Goal: Information Seeking & Learning: Learn about a topic

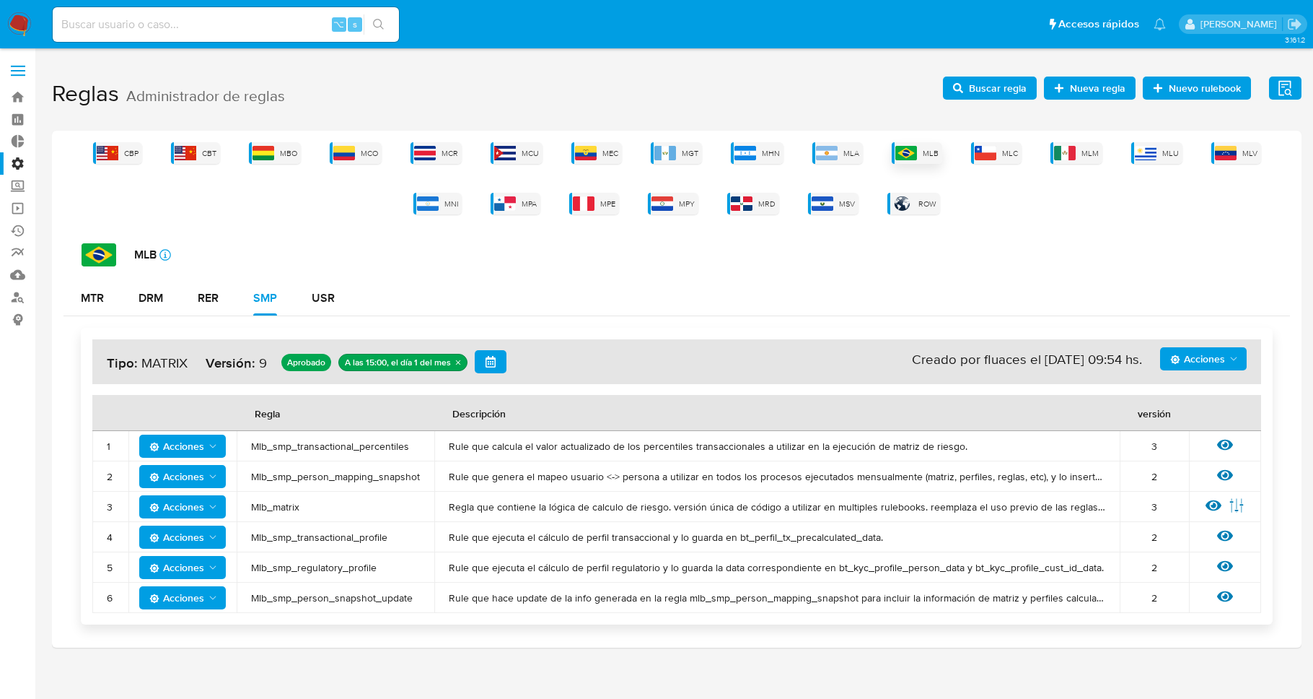
click at [918, 153] on div "MLB" at bounding box center [917, 153] width 51 height 22
click at [1220, 501] on icon at bounding box center [1214, 505] width 16 height 16
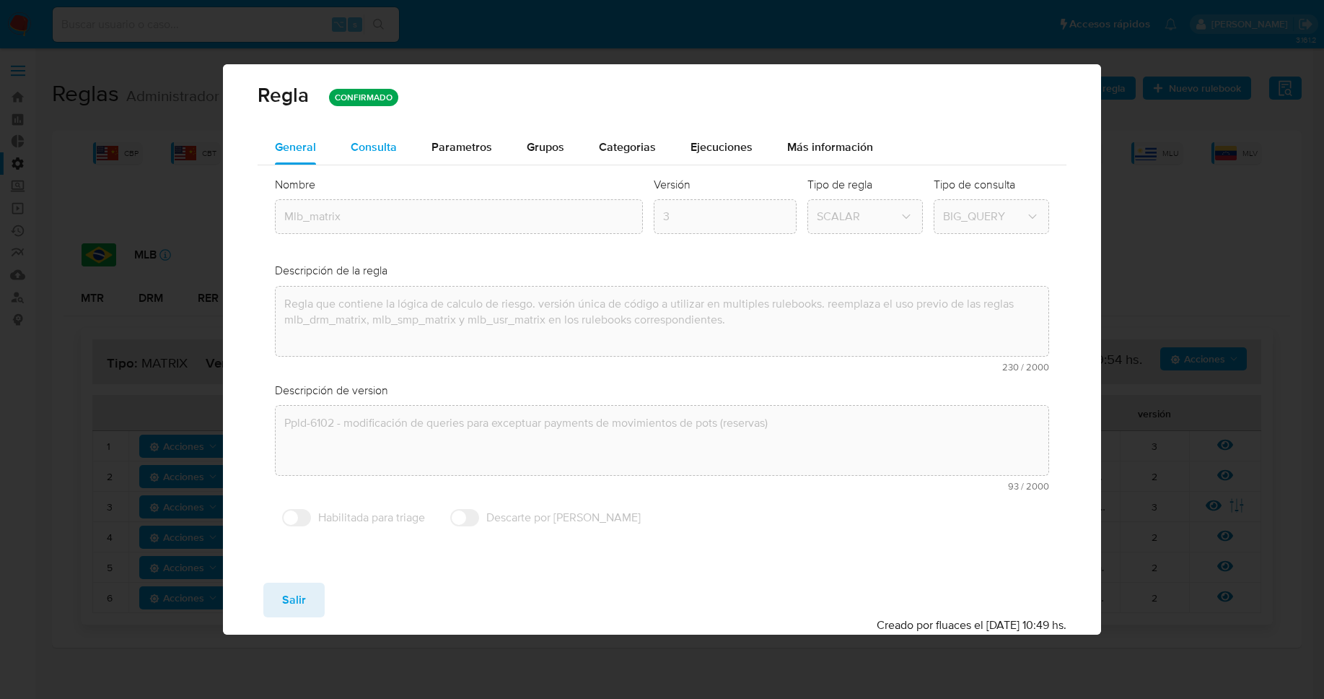
click at [393, 139] on span "Consulta" at bounding box center [374, 147] width 46 height 17
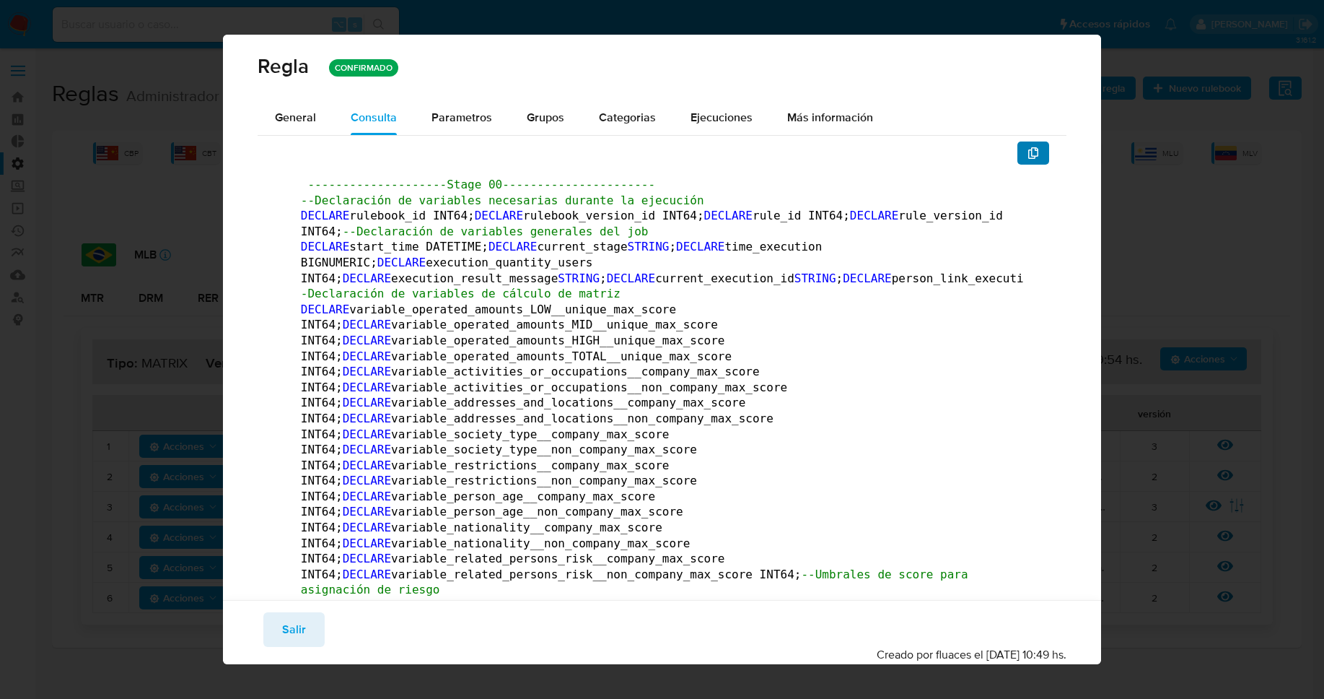
click at [1032, 156] on button "button" at bounding box center [1034, 152] width 32 height 23
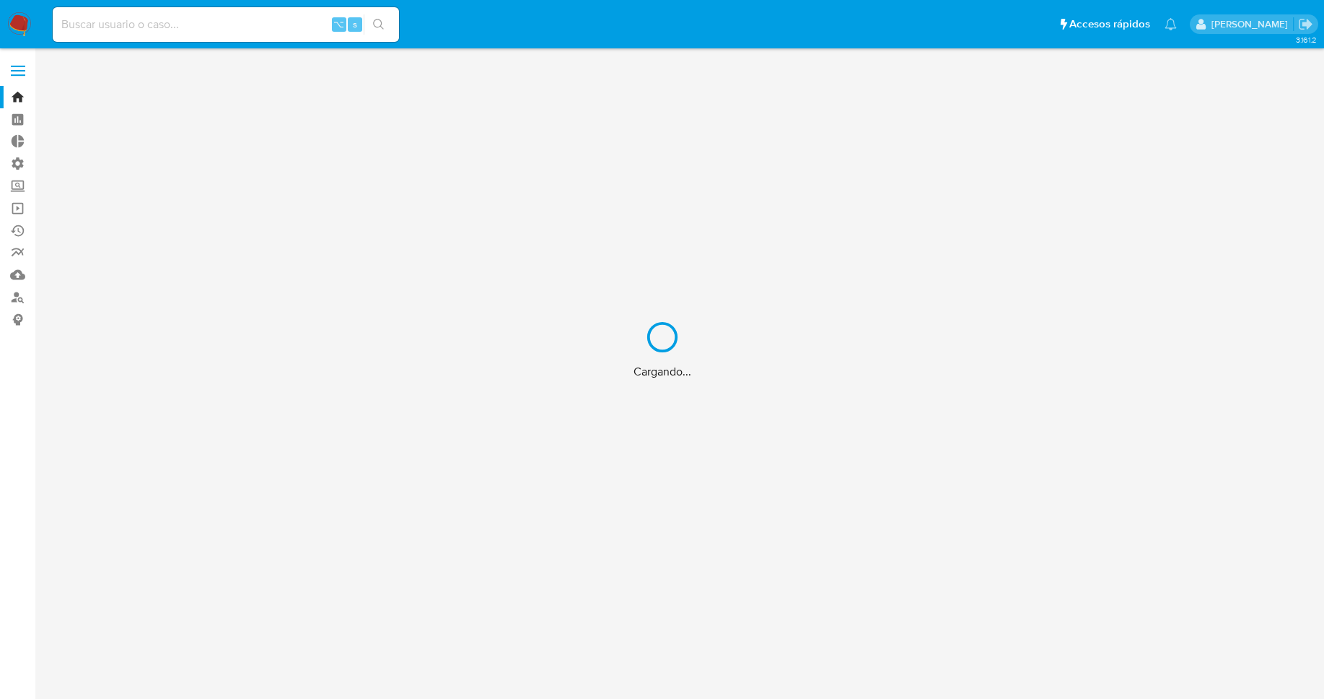
click at [216, 31] on div "Cargando..." at bounding box center [662, 349] width 1324 height 699
click at [214, 24] on div "Cargando..." at bounding box center [662, 349] width 1324 height 699
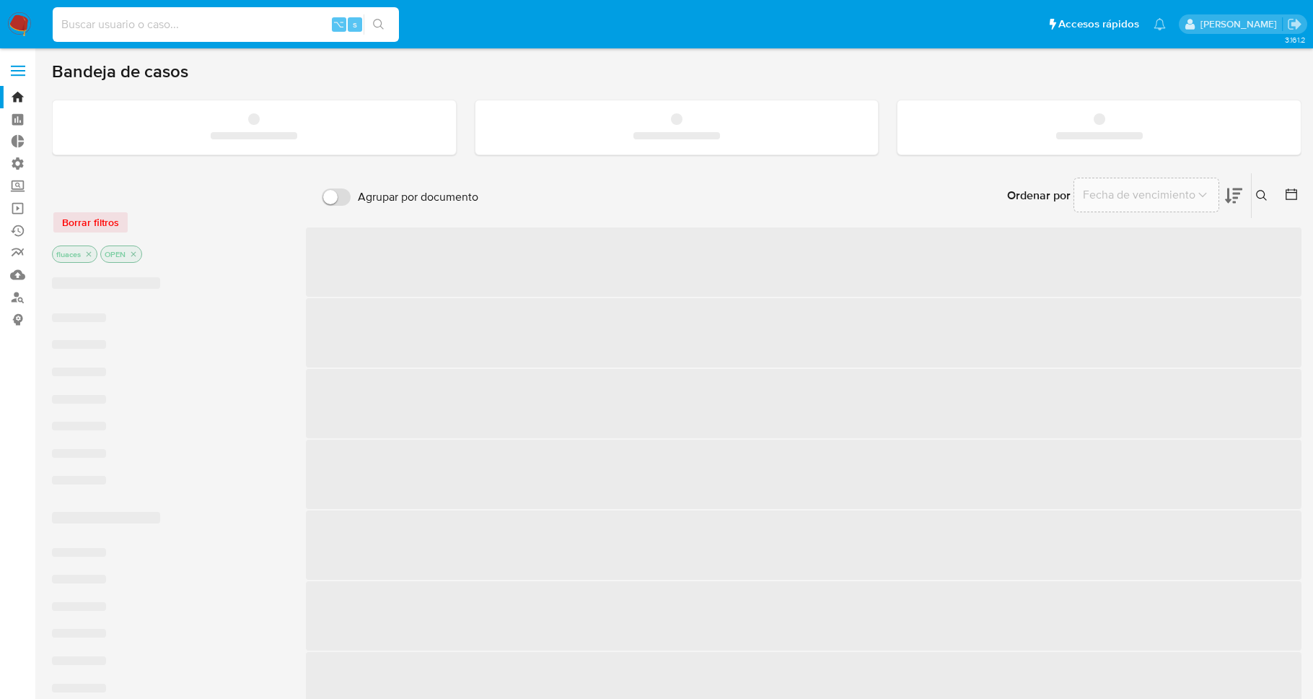
click at [180, 25] on input at bounding box center [226, 24] width 346 height 19
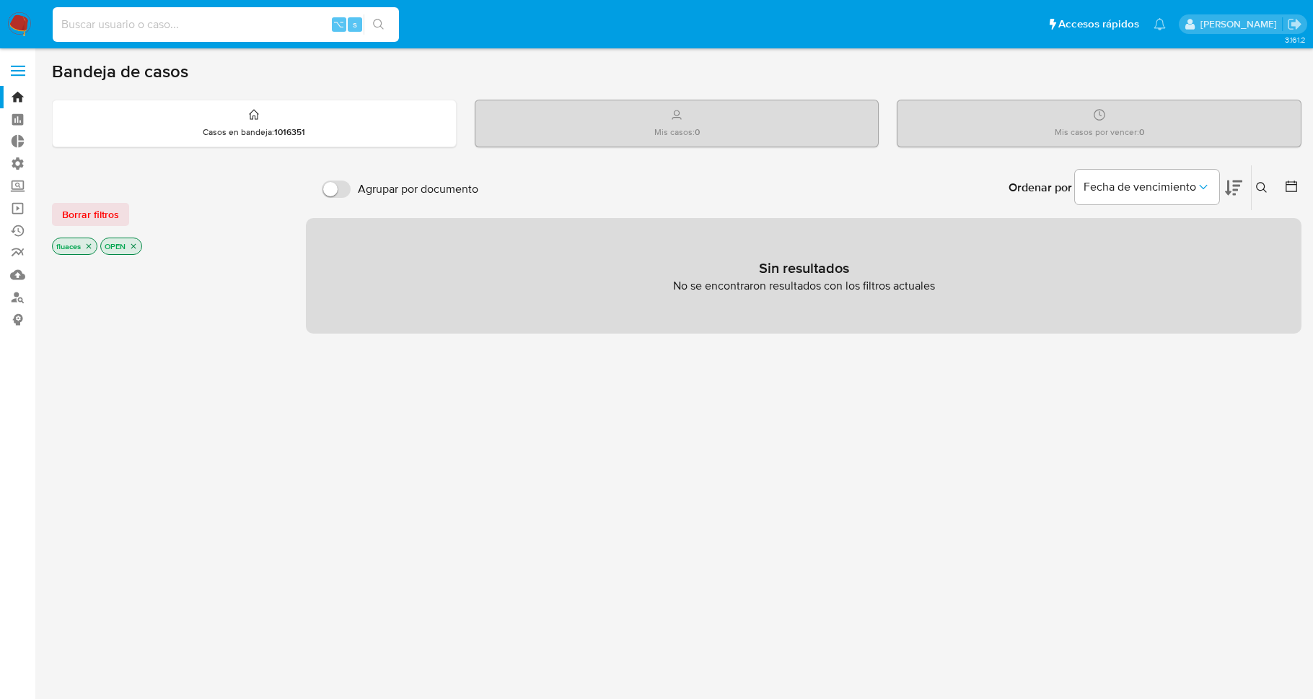
paste input "431586825"
type input "431586825"
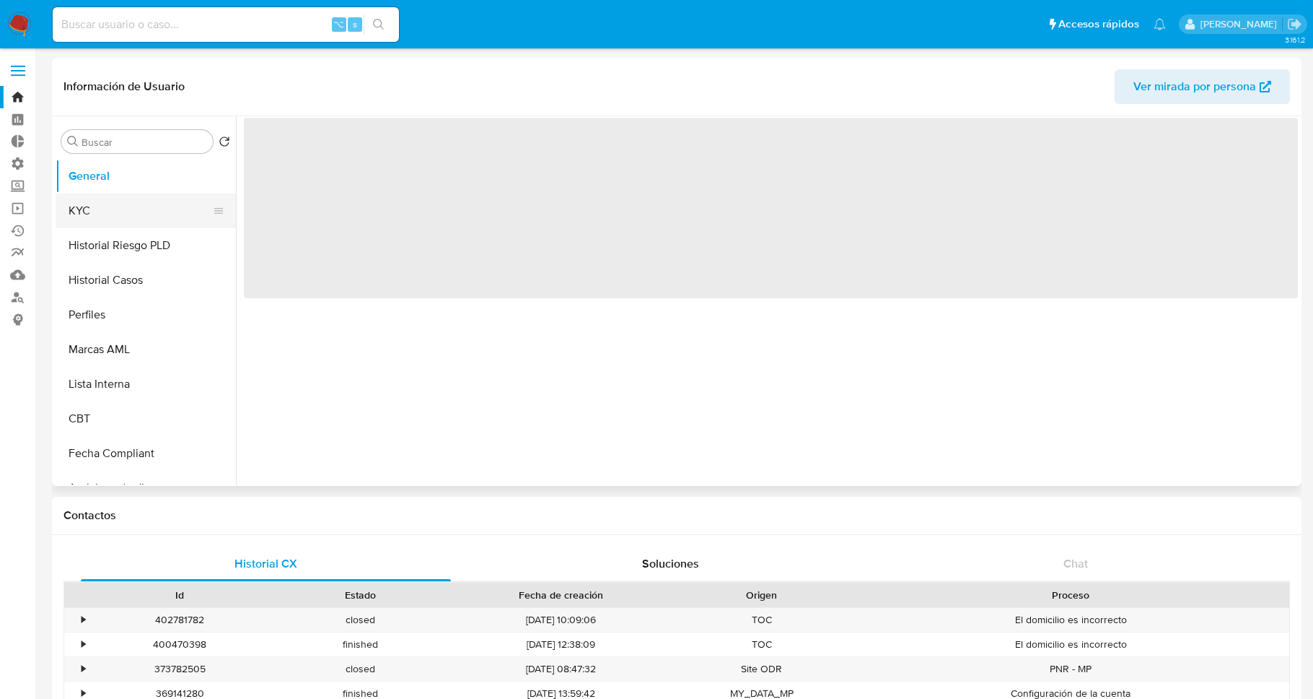
select select "10"
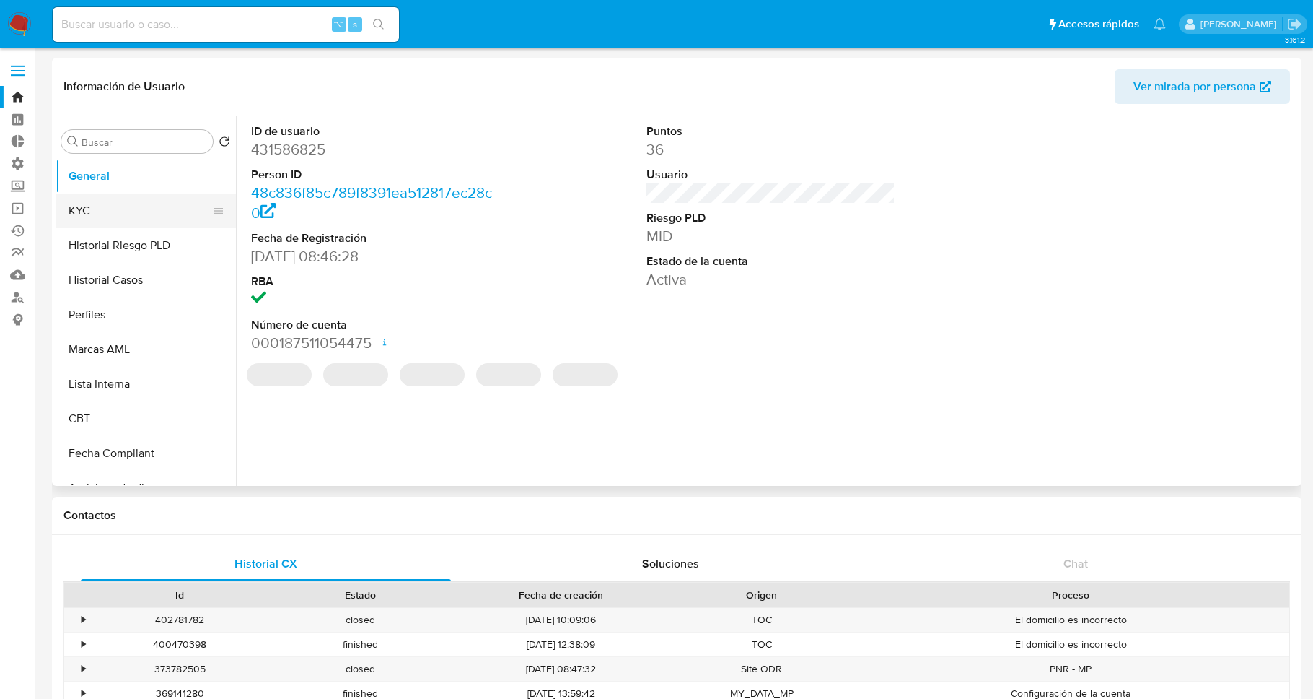
click at [90, 206] on button "KYC" at bounding box center [140, 210] width 169 height 35
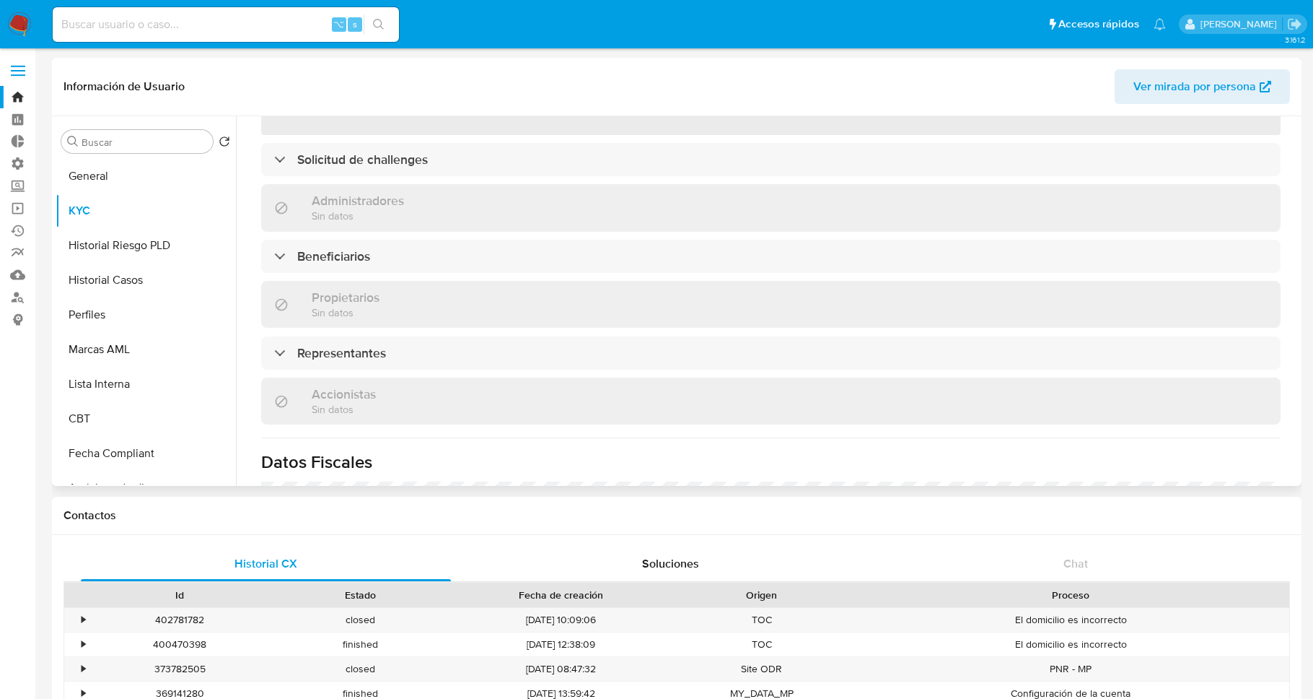
scroll to position [239, 0]
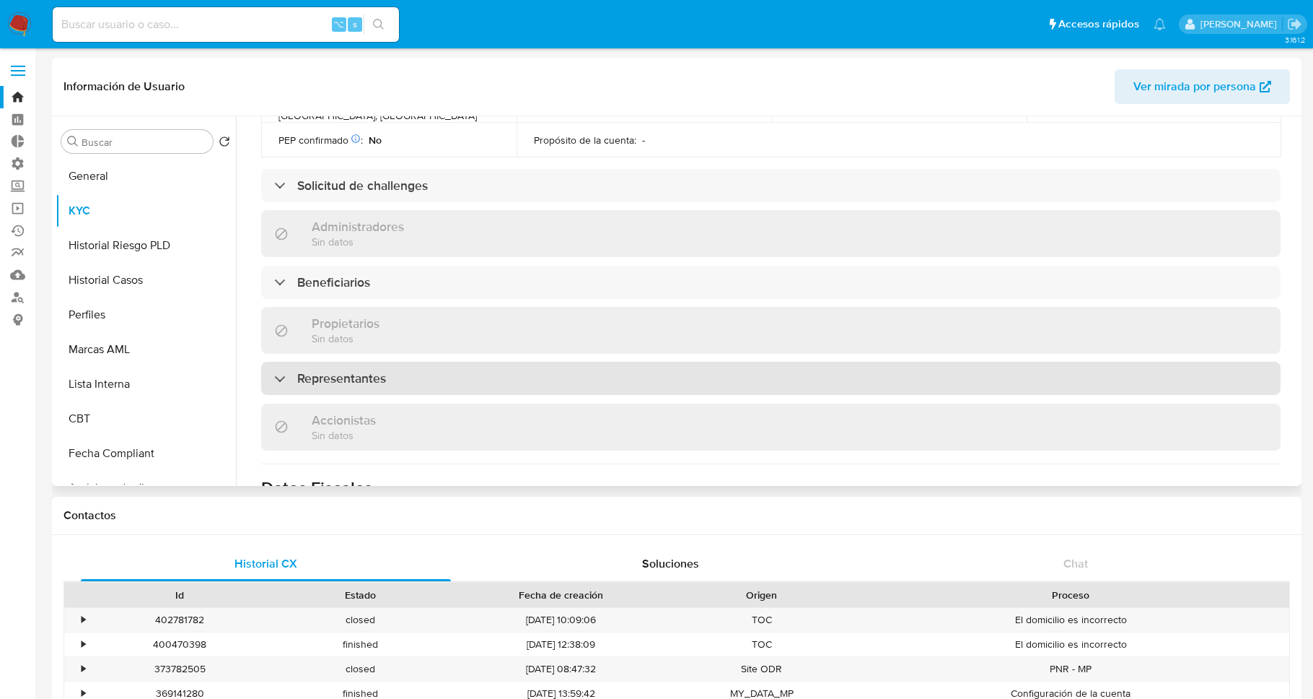
click at [451, 367] on div "Representantes" at bounding box center [771, 378] width 1020 height 33
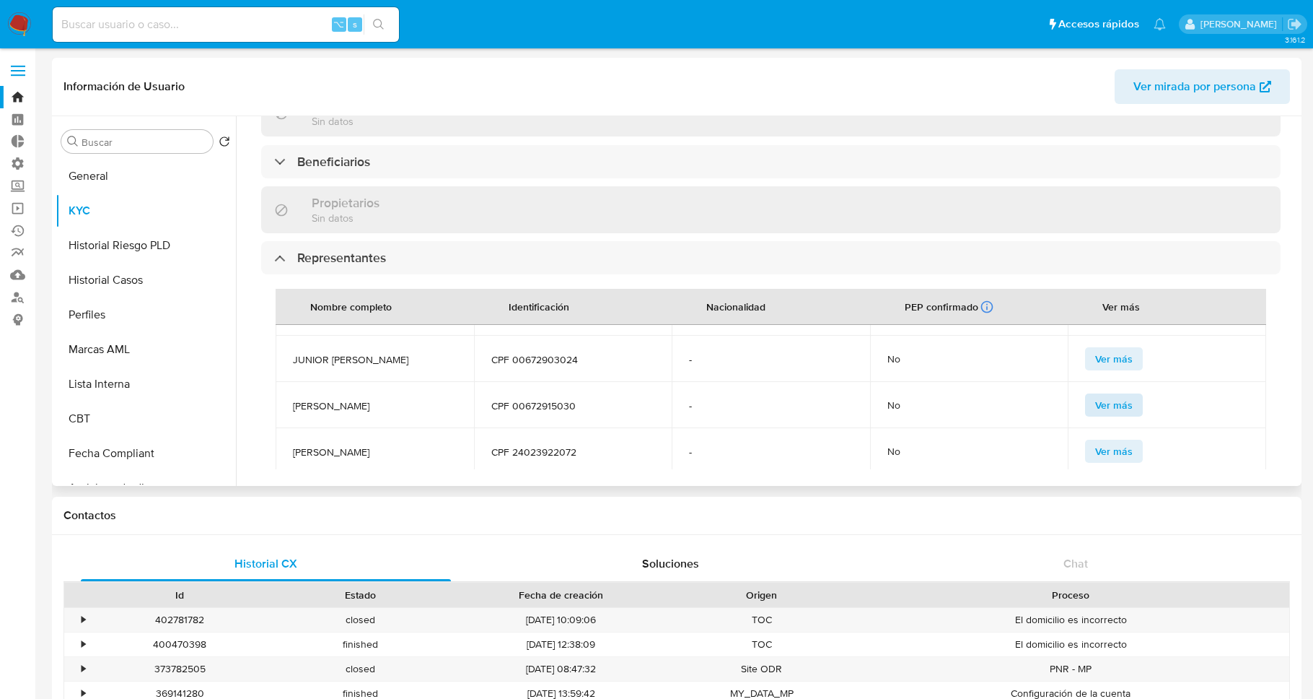
scroll to position [101, 0]
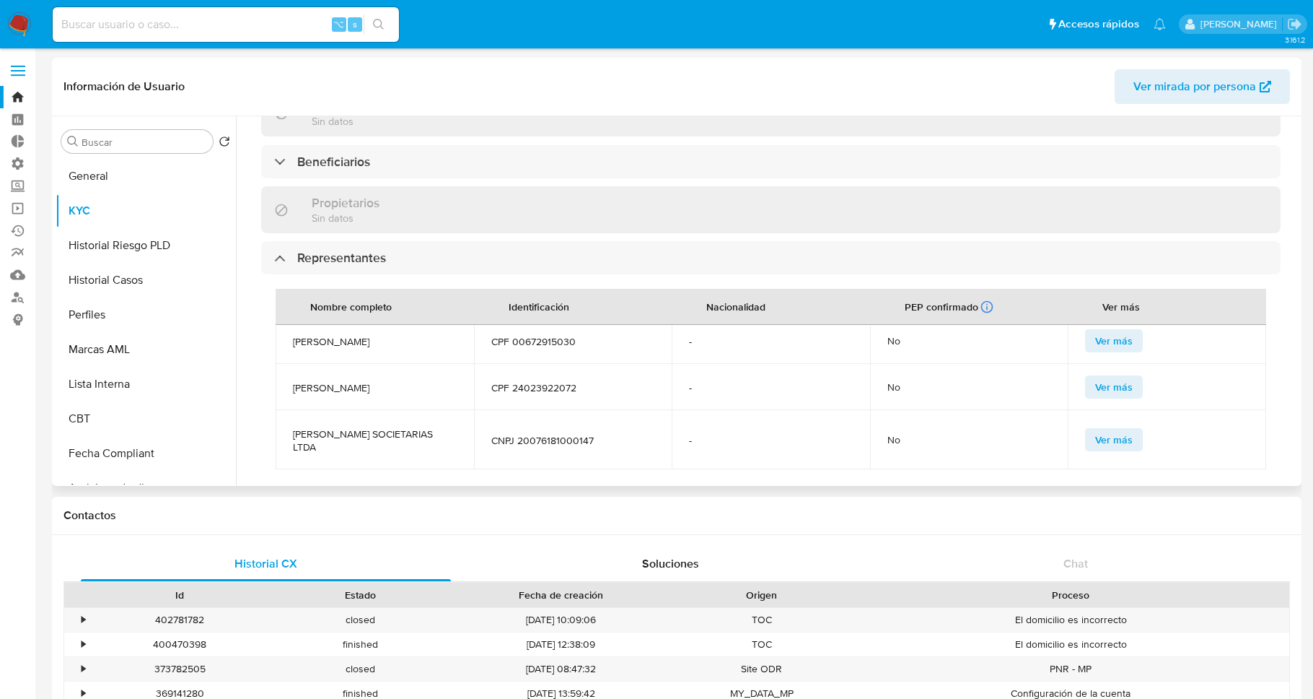
click at [1095, 345] on span "Ver más" at bounding box center [1114, 341] width 38 height 20
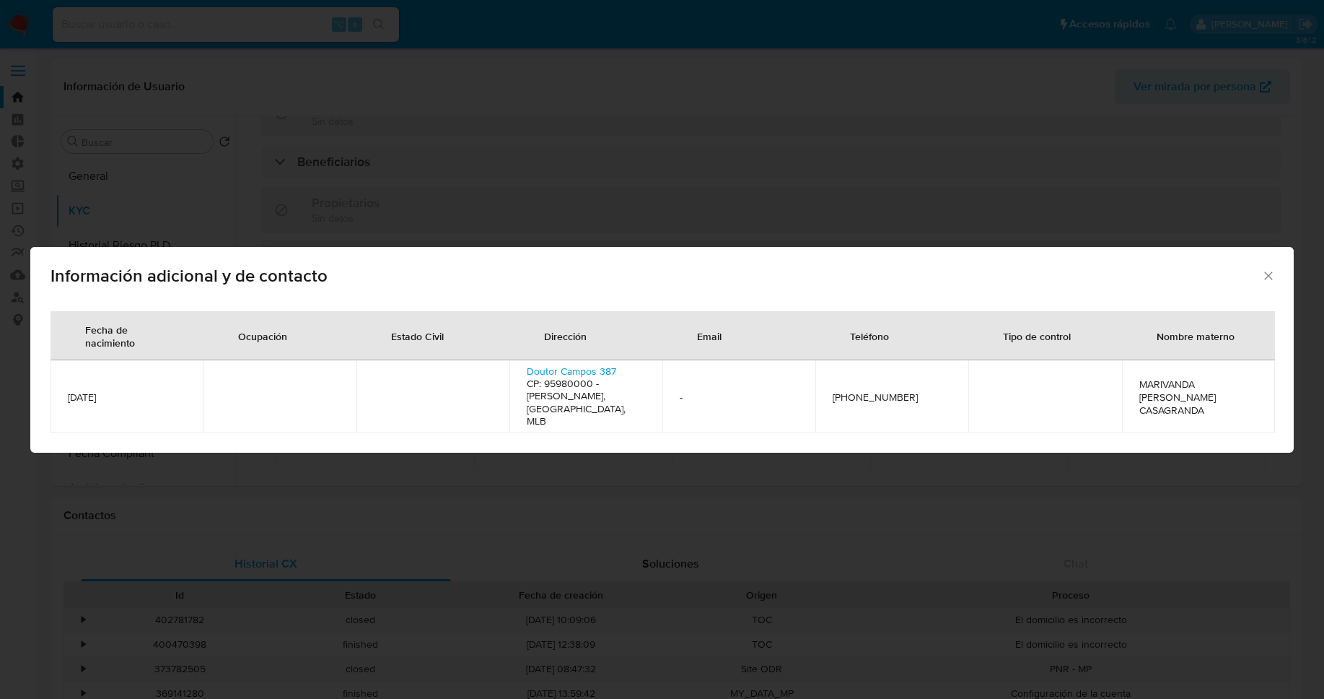
click at [740, 481] on div "Información adicional y de contacto Fecha de nacimiento Ocupación Estado Civil …" at bounding box center [662, 349] width 1324 height 699
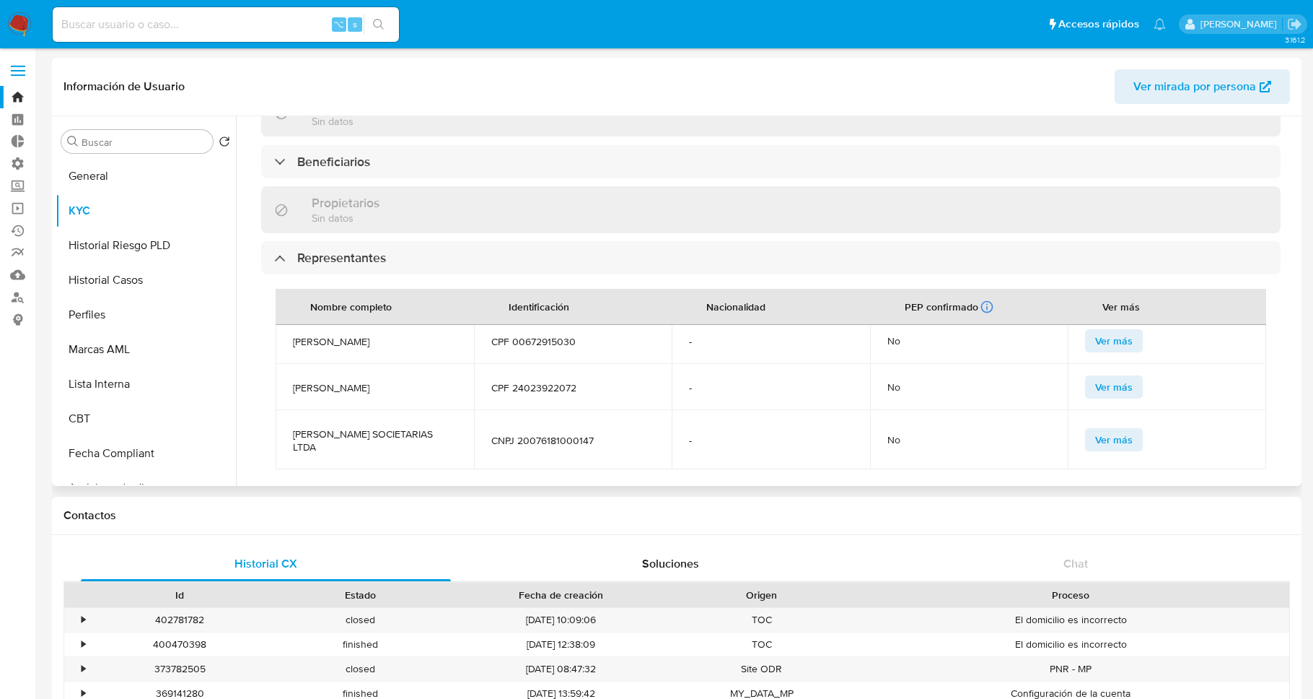
click at [1095, 380] on span "Ver más" at bounding box center [1114, 387] width 38 height 20
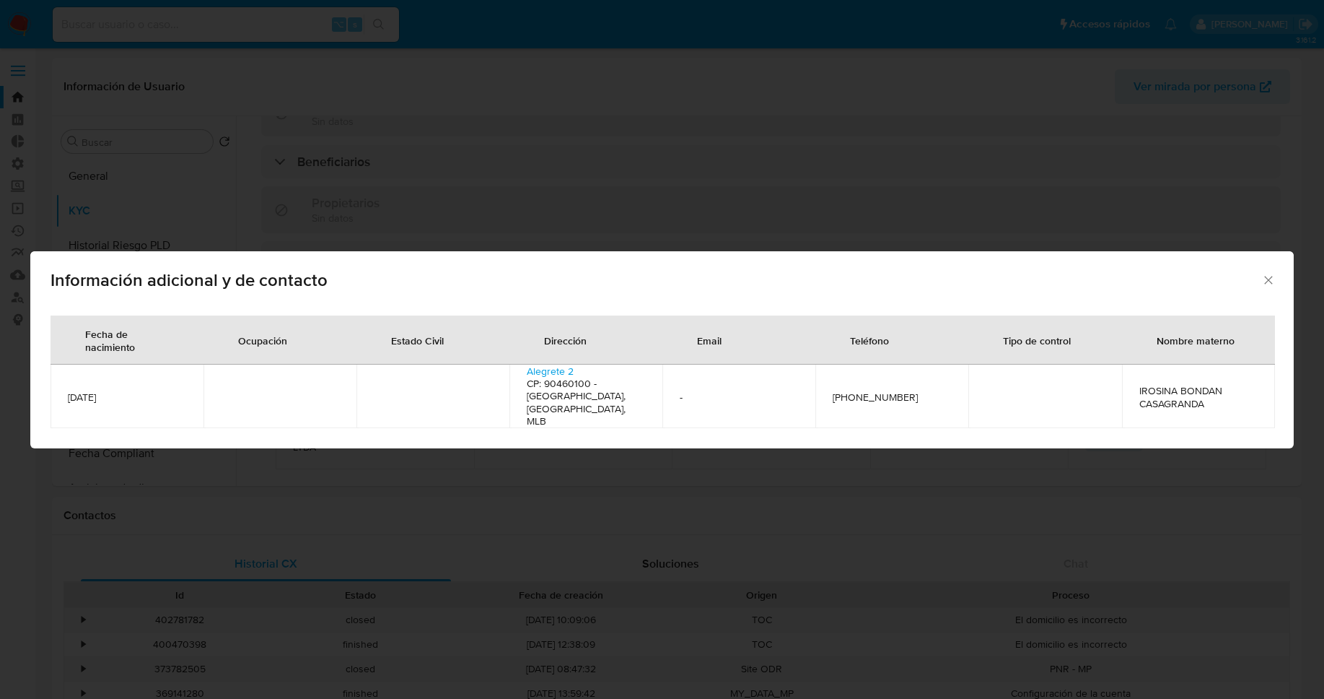
click at [1265, 283] on icon "Cerrar" at bounding box center [1268, 280] width 14 height 14
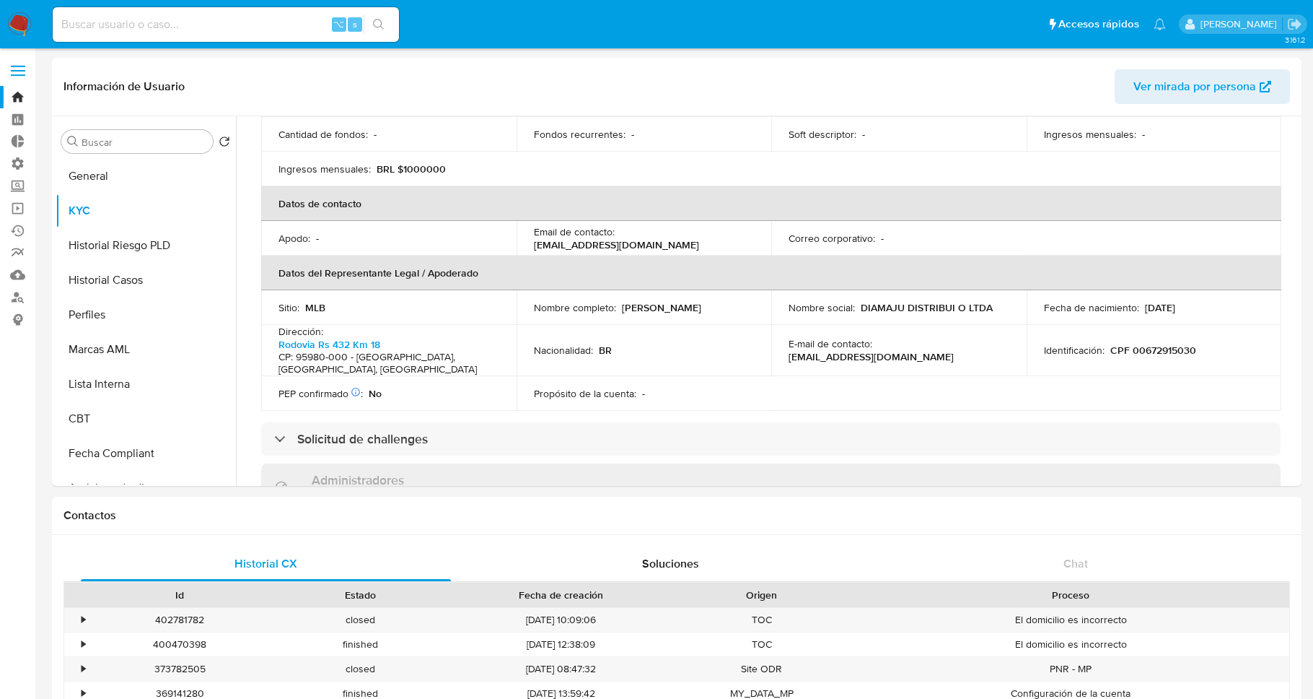
scroll to position [304, 0]
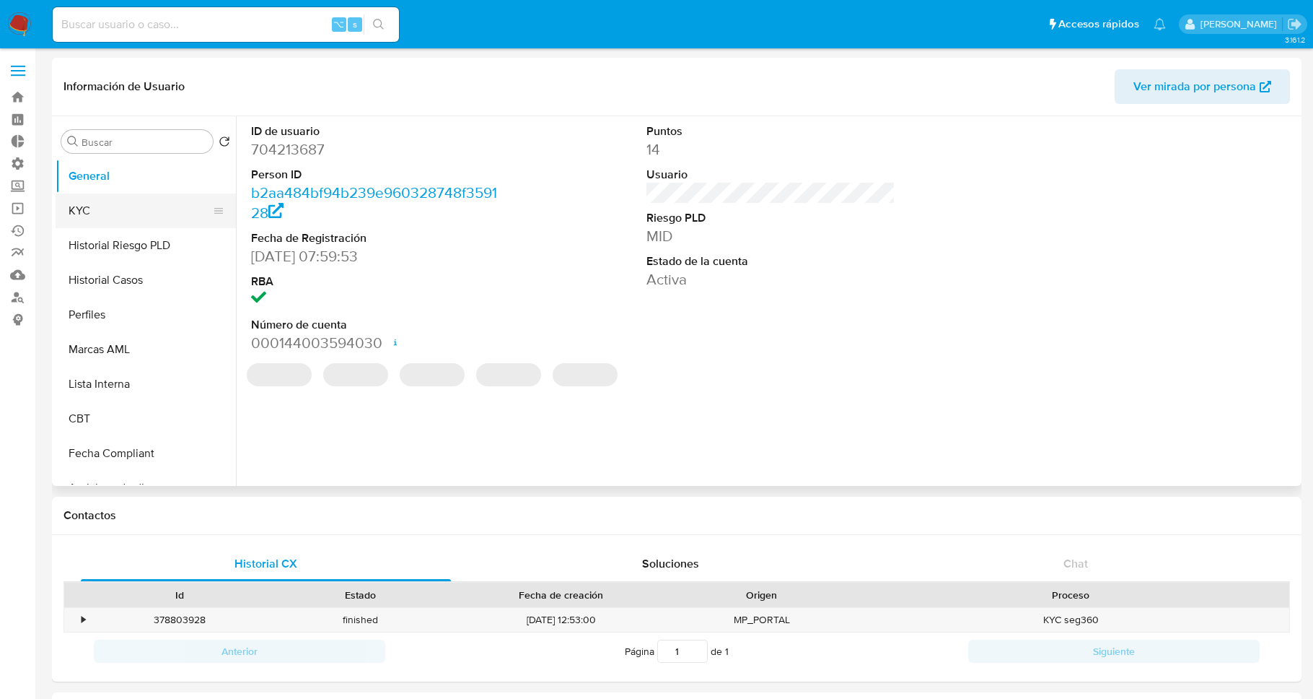
select select "10"
click at [108, 206] on button "KYC" at bounding box center [140, 210] width 169 height 35
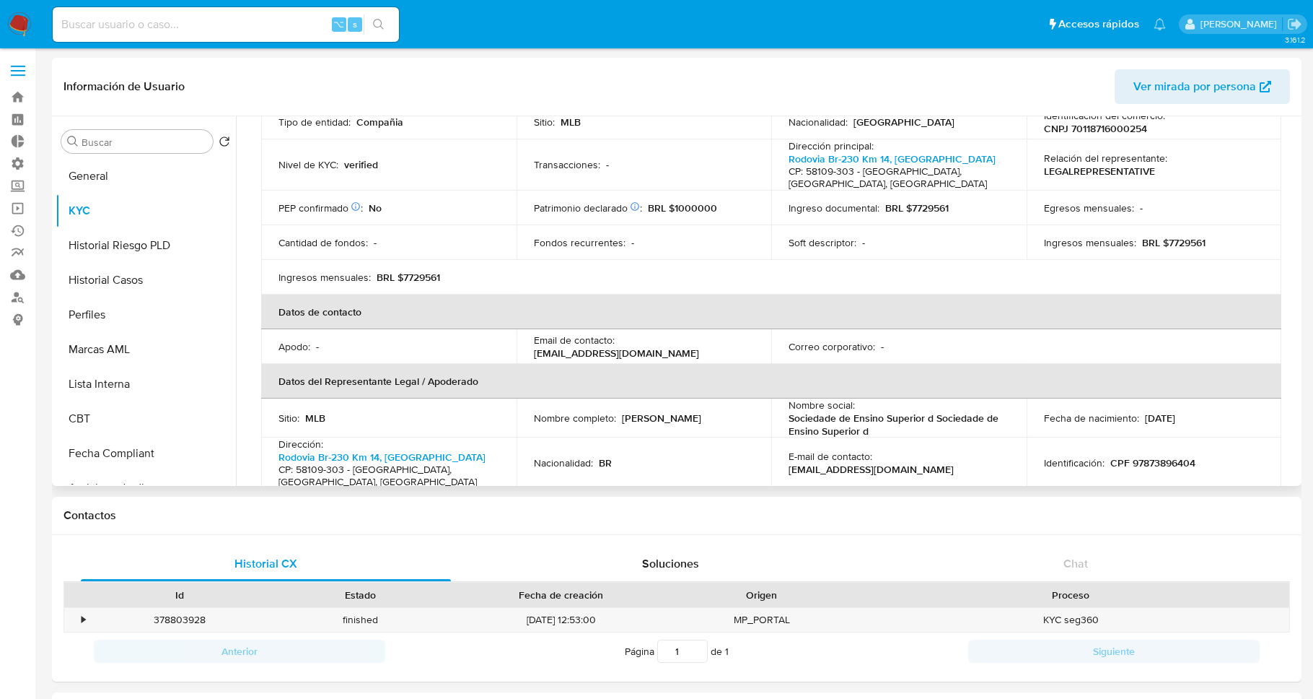
scroll to position [204, 0]
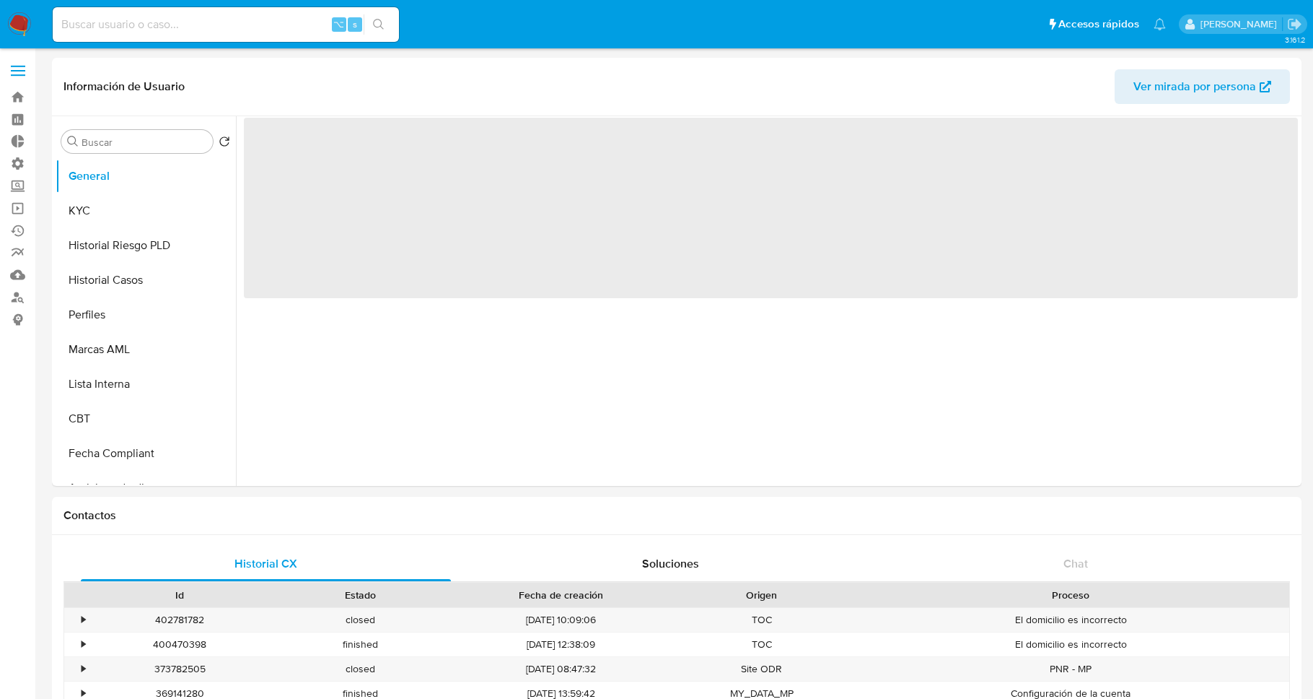
select select "10"
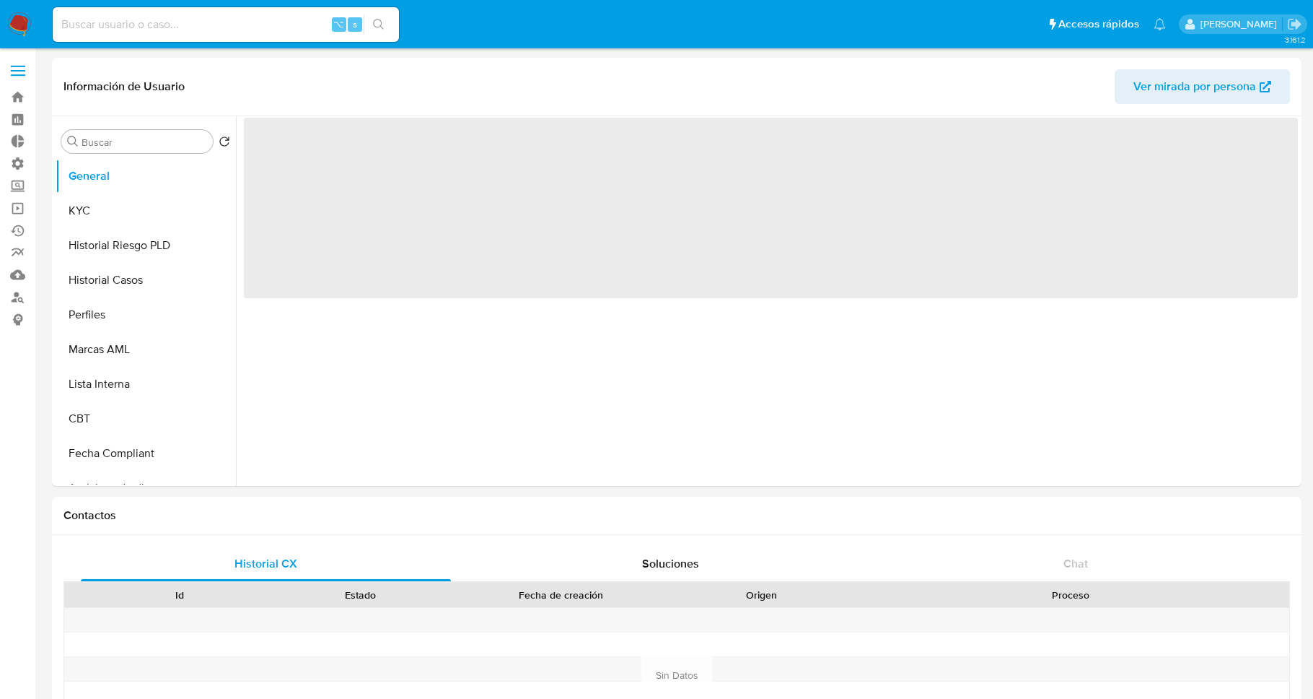
select select "10"
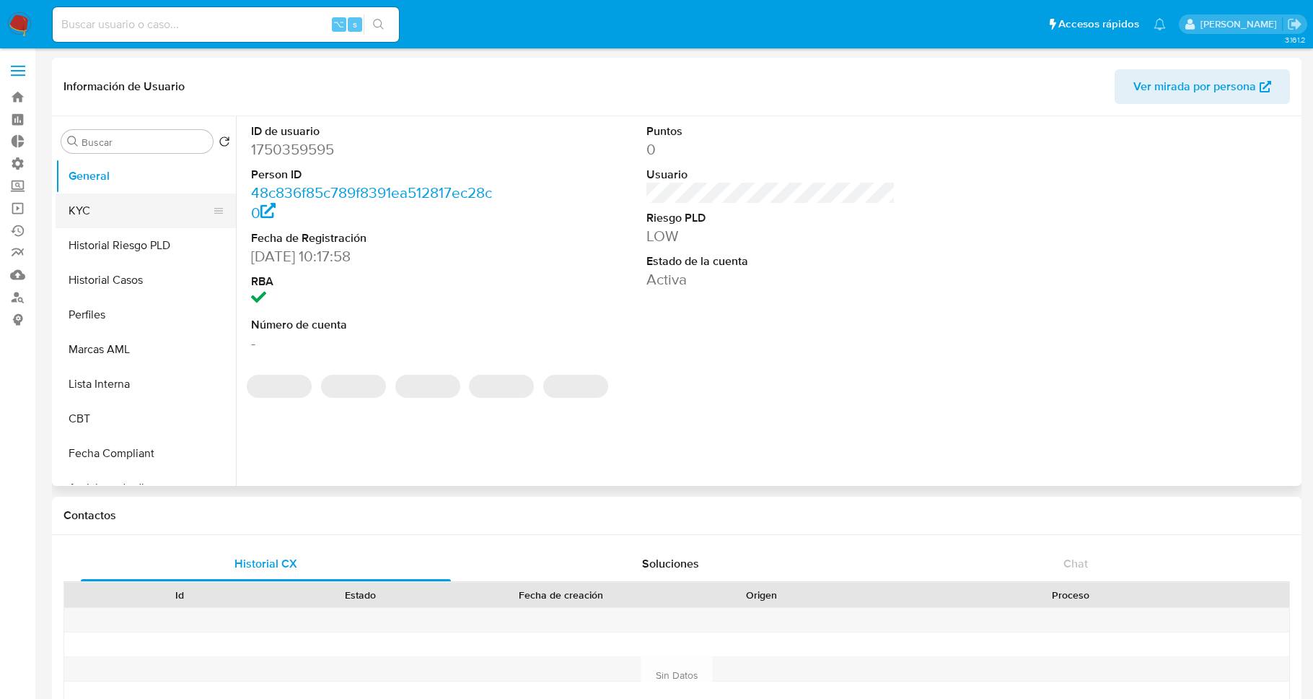
click at [106, 216] on button "KYC" at bounding box center [140, 210] width 169 height 35
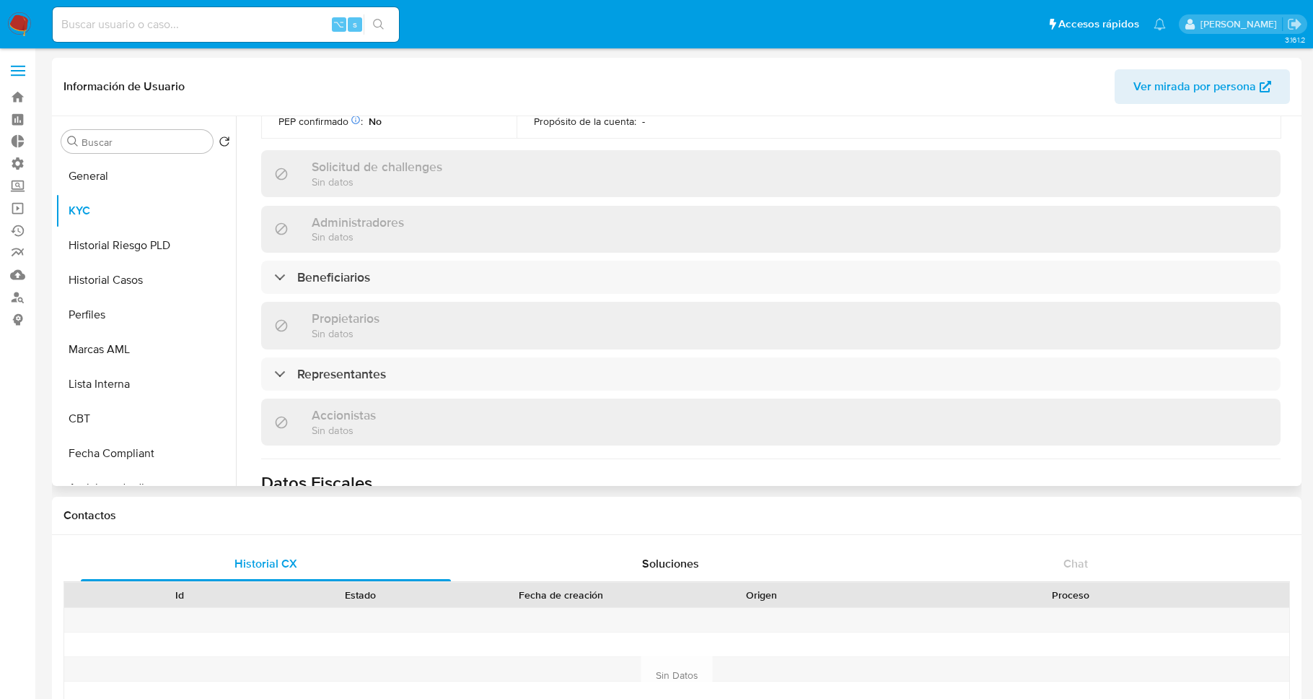
scroll to position [302, 0]
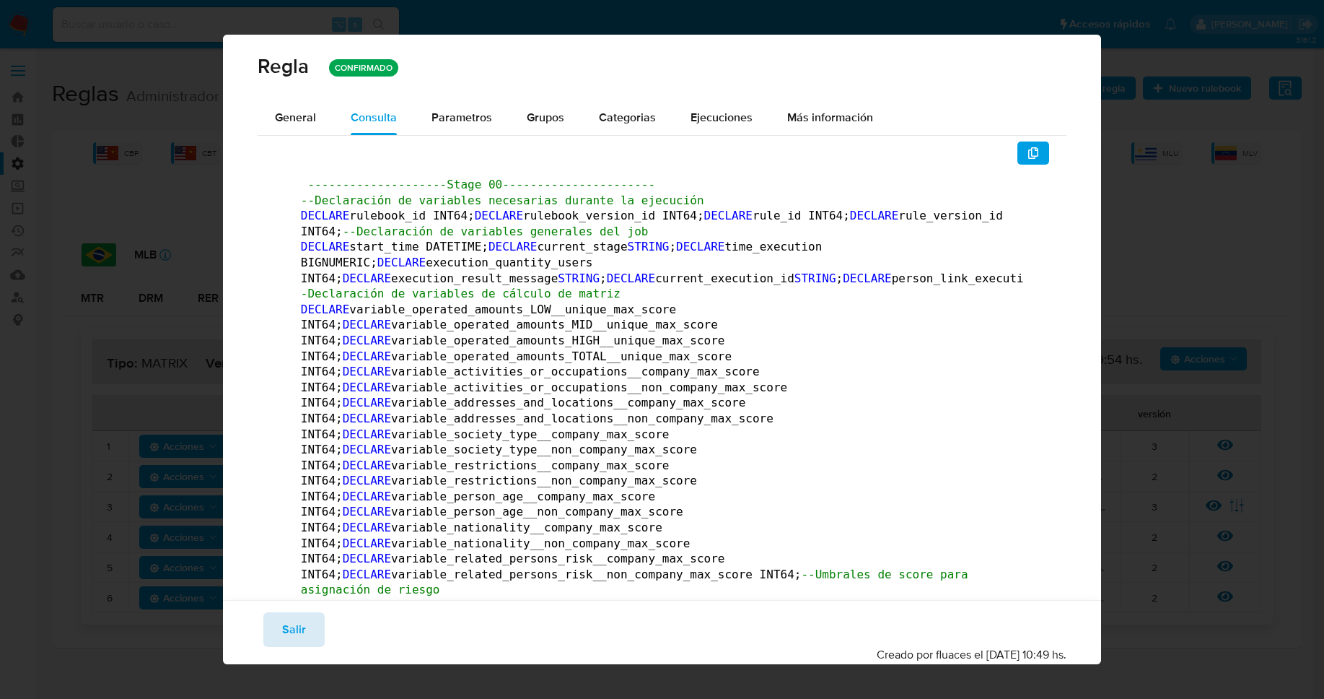
click at [307, 638] on button "Salir" at bounding box center [293, 629] width 61 height 35
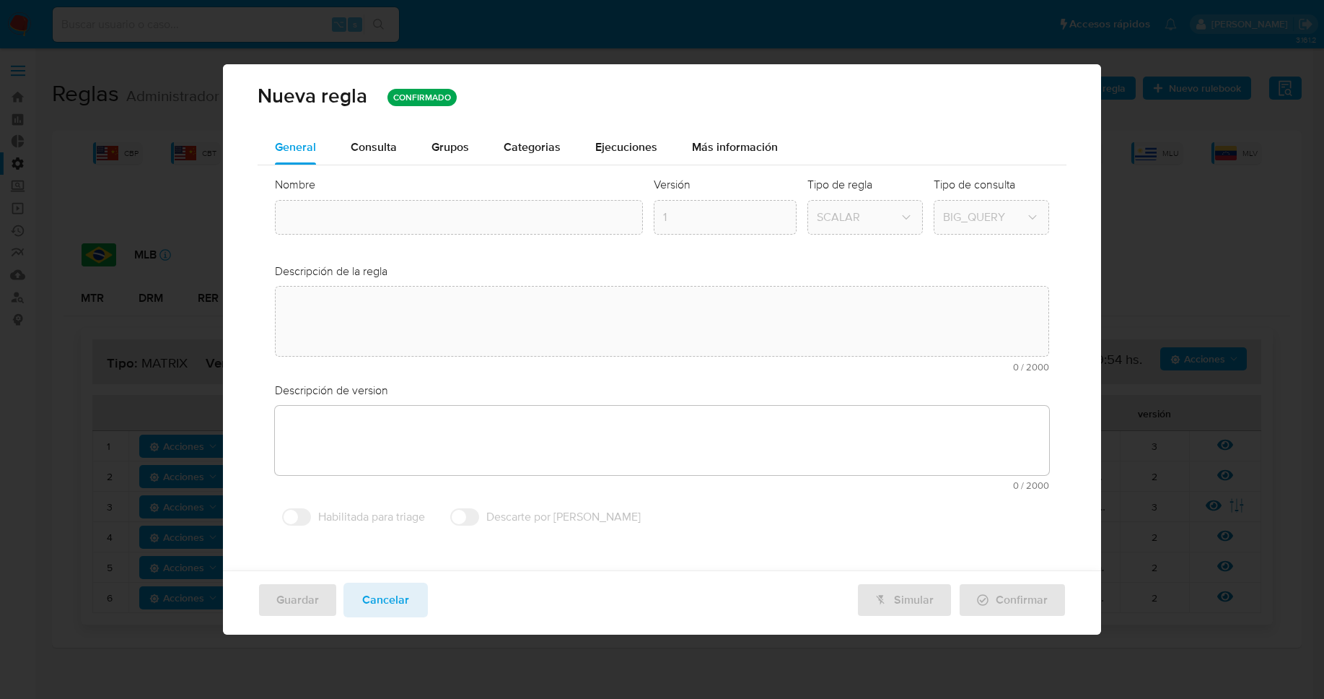
type input "Mlb_matrix"
type textarea "Regla que contiene la lógica de calculo de riesgo. versión única de código a ut…"
type textarea "Ppld-6102 - modificación de queries para exceptuar payments de movimientos de p…"
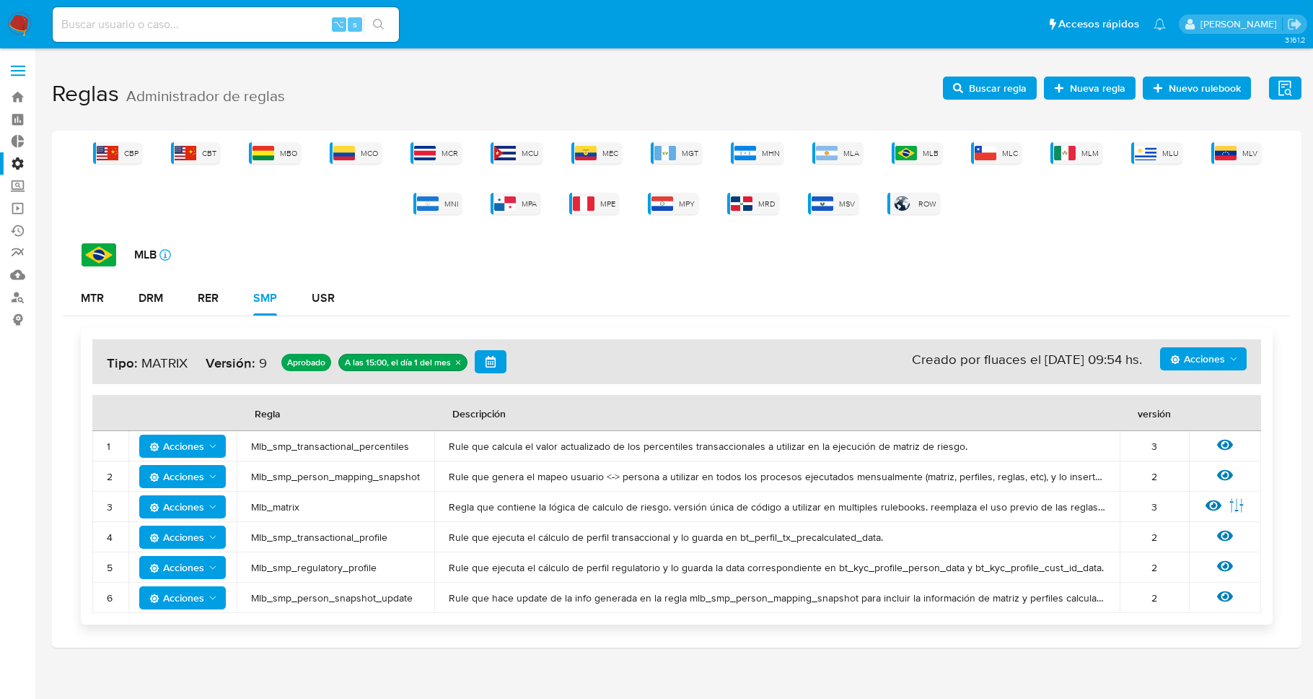
click at [603, 293] on div "MTR DRM RER SMP USR" at bounding box center [677, 298] width 1227 height 35
